Goal: Task Accomplishment & Management: Complete application form

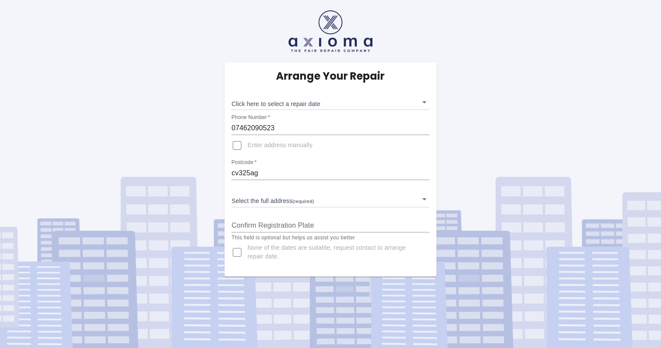
click at [273, 204] on body "Arrange Your Repair Click here to select a repair date ​ Phone Number   * 07462…" at bounding box center [330, 174] width 661 height 348
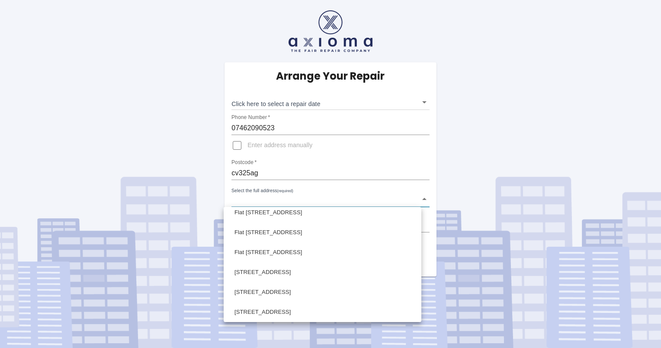
scroll to position [462, 0]
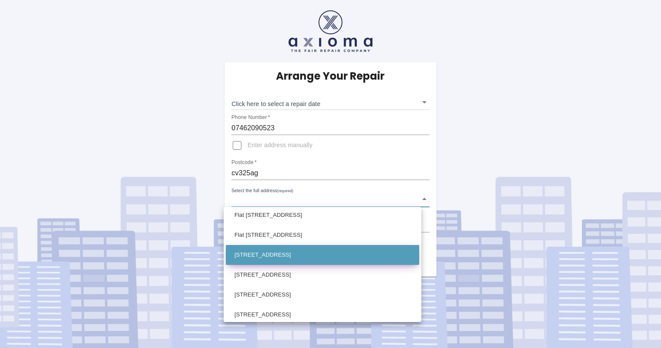
click at [340, 259] on li "[STREET_ADDRESS]" at bounding box center [323, 255] width 194 height 20
type input "[STREET_ADDRESS]"
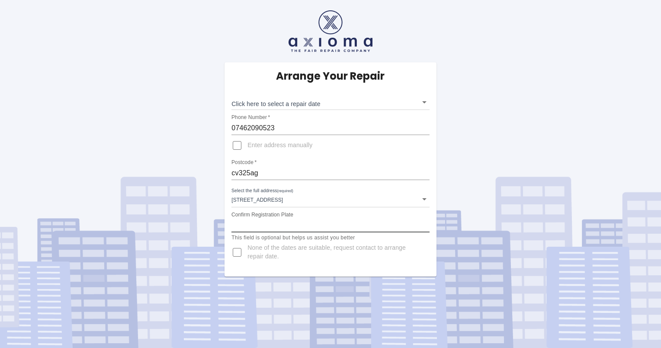
click at [326, 219] on input "Confirm Registration Plate" at bounding box center [331, 226] width 198 height 14
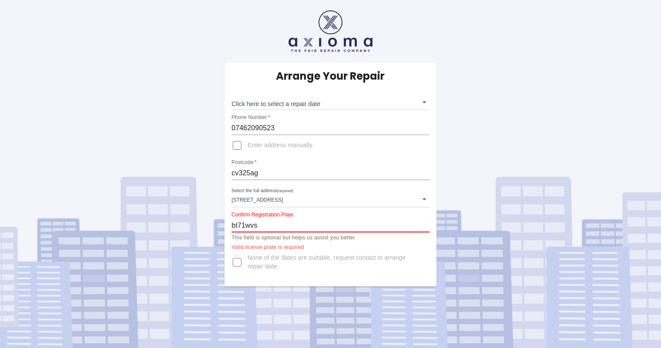
type input "bt71wvs"
click at [239, 263] on input "None of the dates are suitable, request contact to arrange repair date." at bounding box center [237, 262] width 21 height 21
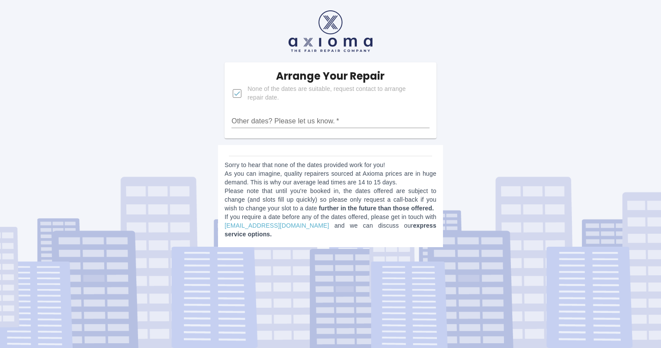
click at [311, 119] on input "Other dates? Please let us know.   *" at bounding box center [331, 121] width 198 height 14
click at [237, 94] on input "None of the dates are suitable, request contact to arrange repair date." at bounding box center [237, 93] width 21 height 21
checkbox input "false"
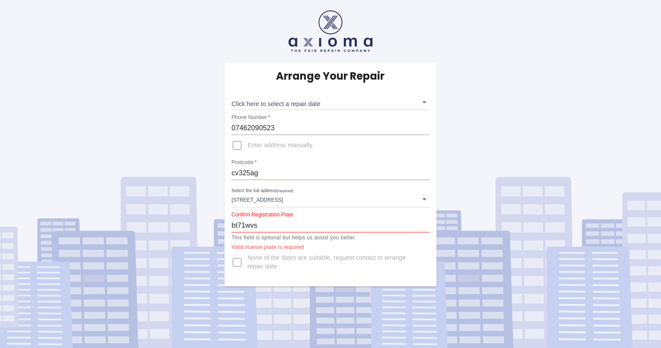
click at [237, 148] on input "Enter address manually" at bounding box center [237, 145] width 21 height 21
checkbox input "true"
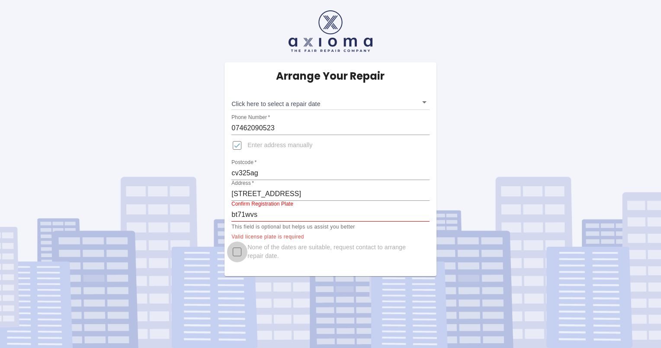
click at [237, 253] on input "None of the dates are suitable, request contact to arrange repair date." at bounding box center [237, 252] width 21 height 21
checkbox input "true"
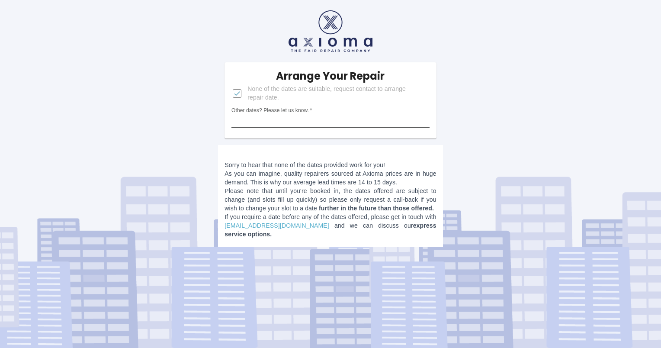
click at [298, 123] on input "Other dates? Please let us know.   *" at bounding box center [331, 121] width 198 height 14
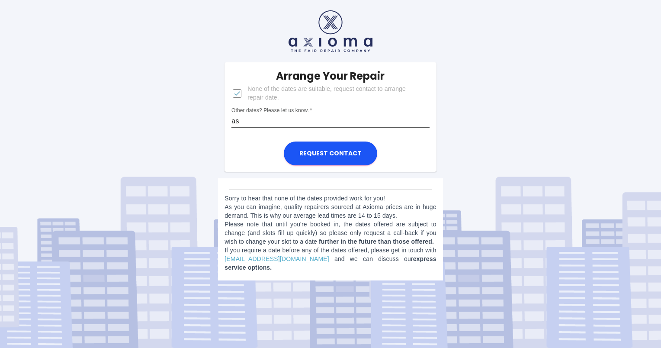
type input "a"
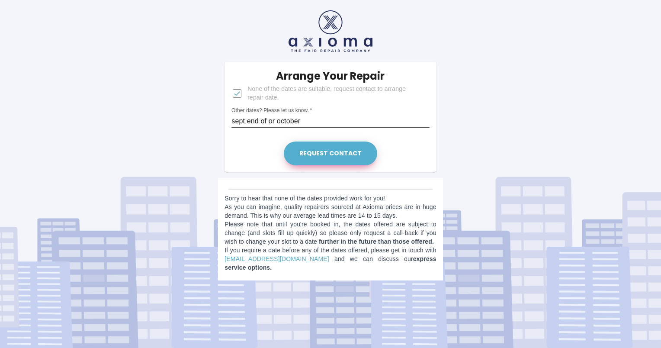
type input "sept end of or october"
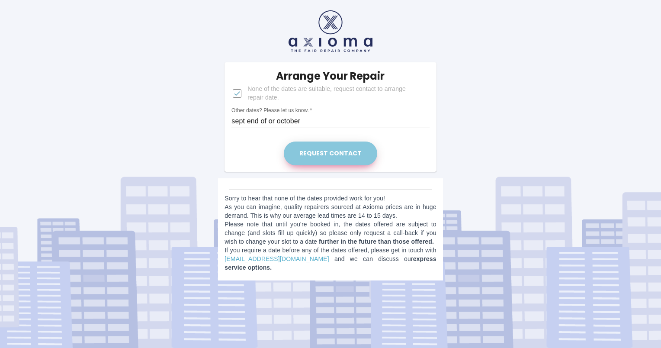
click at [338, 159] on button "Request contact" at bounding box center [331, 154] width 94 height 24
